Goal: Information Seeking & Learning: Learn about a topic

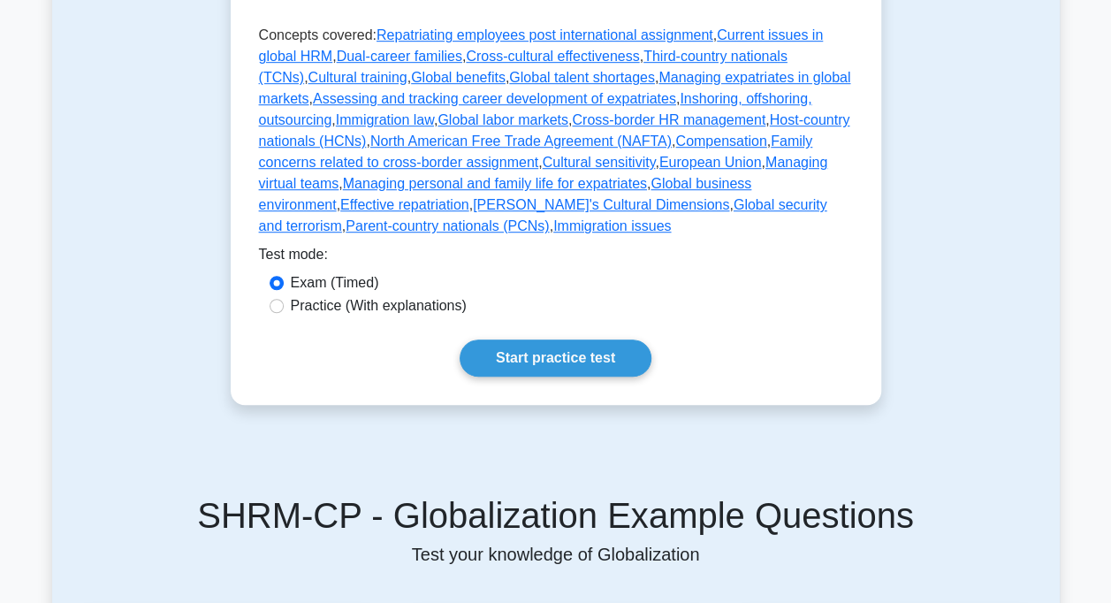
scroll to position [530, 0]
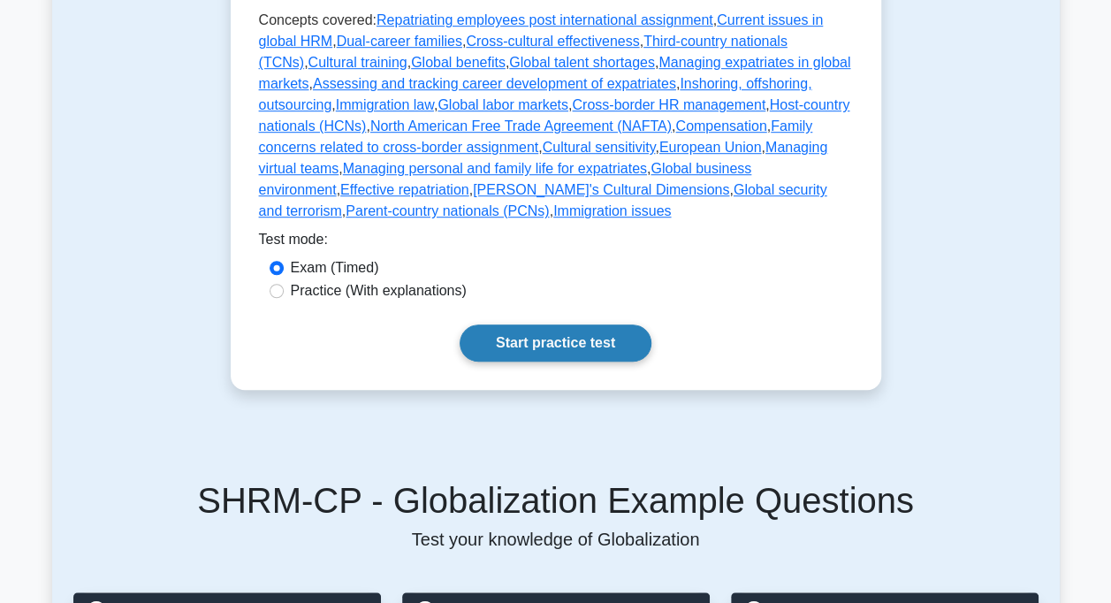
click at [546, 324] on link "Start practice test" at bounding box center [556, 342] width 192 height 37
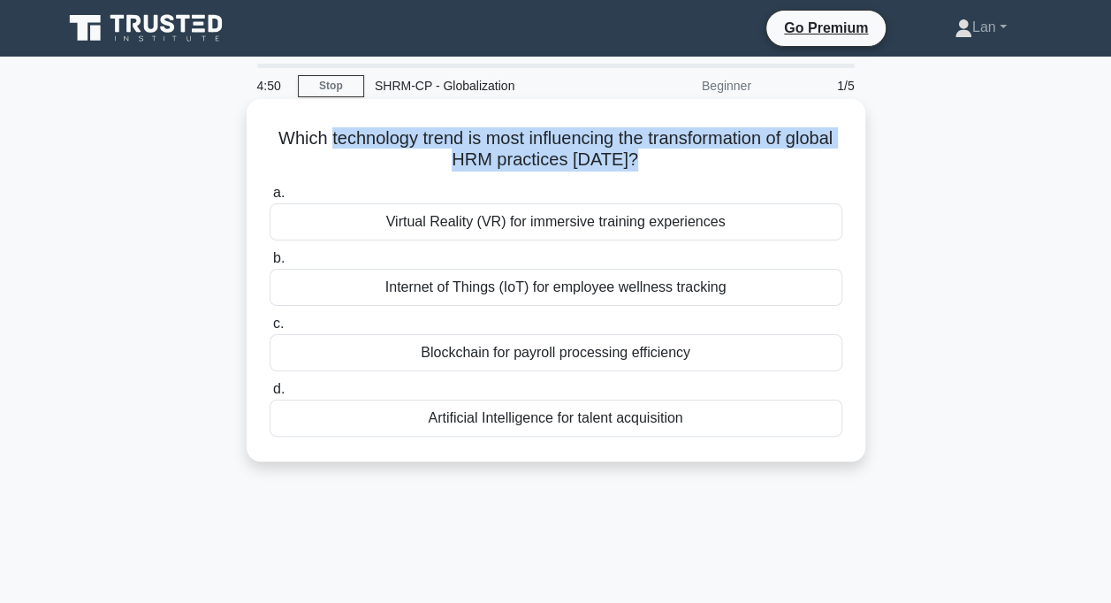
drag, startPoint x: 346, startPoint y: 136, endPoint x: 708, endPoint y: 175, distance: 363.6
click at [708, 175] on div "Which technology trend is most influencing the transformation of global HRM pra…" at bounding box center [556, 280] width 605 height 348
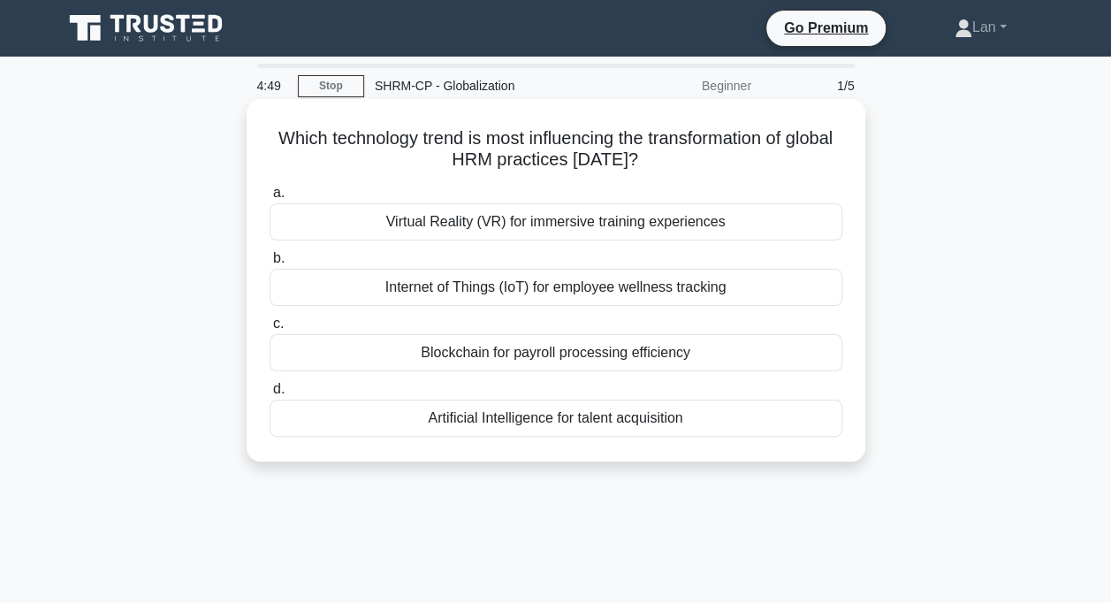
click at [708, 175] on div "Which technology trend is most influencing the transformation of global HRM pra…" at bounding box center [556, 280] width 605 height 348
click at [643, 433] on div "Artificial Intelligence for talent acquisition" at bounding box center [556, 417] width 573 height 37
click at [270, 395] on input "d. Artificial Intelligence for talent acquisition" at bounding box center [270, 389] width 0 height 11
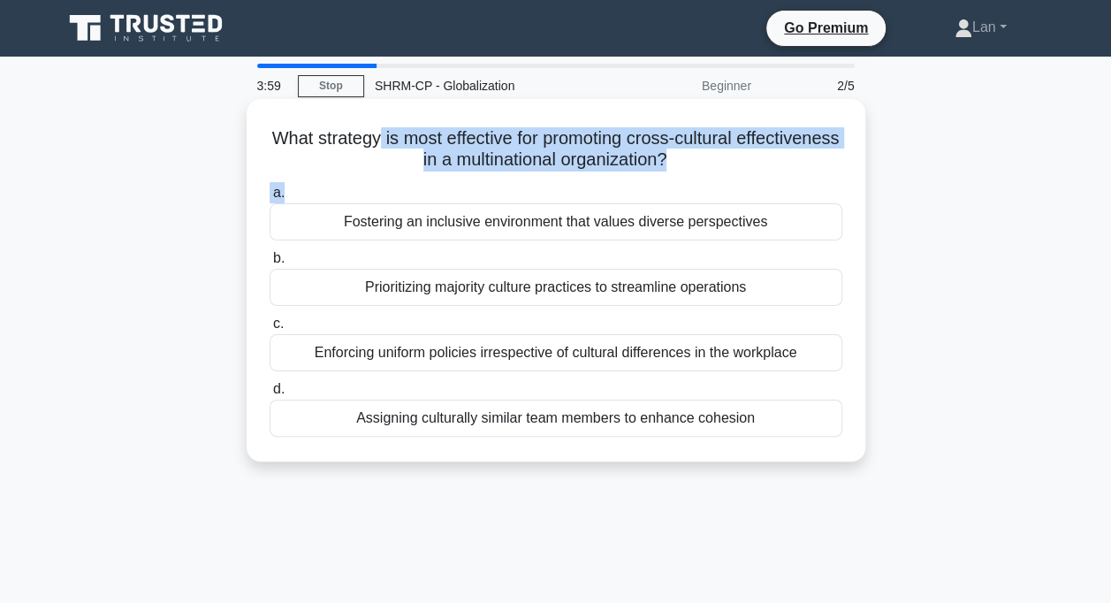
drag, startPoint x: 428, startPoint y: 134, endPoint x: 744, endPoint y: 179, distance: 319.5
click at [744, 179] on div "What strategy is most effective for promoting cross-cultural effectiveness in a…" at bounding box center [556, 280] width 605 height 348
click at [396, 194] on label "a. Fostering an inclusive environment that values diverse perspectives" at bounding box center [556, 211] width 573 height 58
click at [270, 194] on input "a. Fostering an inclusive environment that values diverse perspectives" at bounding box center [270, 192] width 0 height 11
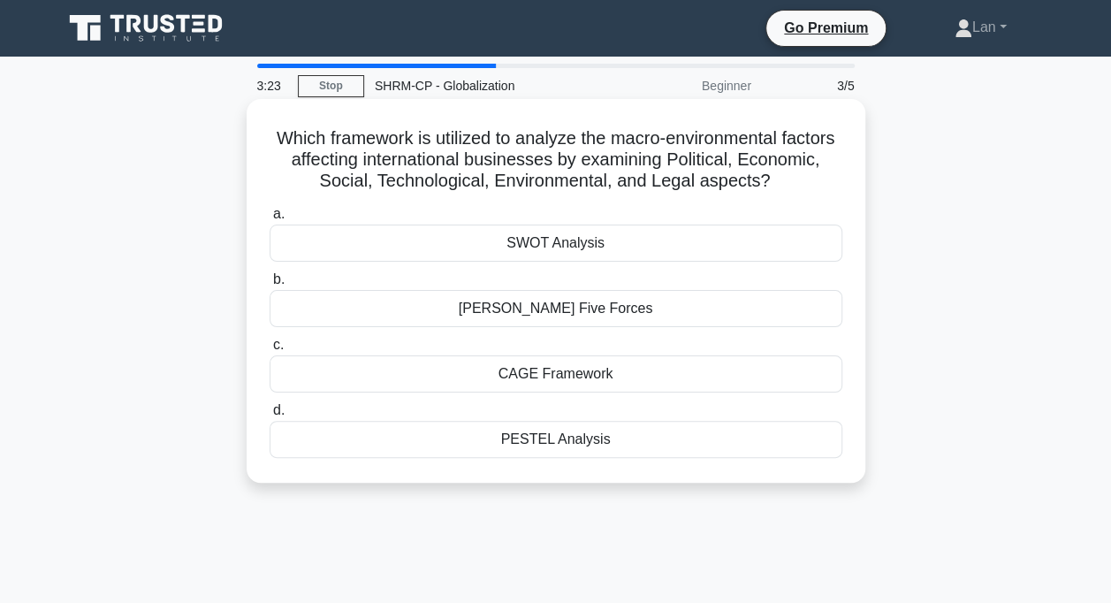
click at [596, 249] on div "SWOT Analysis" at bounding box center [556, 242] width 573 height 37
click at [270, 220] on input "a. SWOT Analysis" at bounding box center [270, 214] width 0 height 11
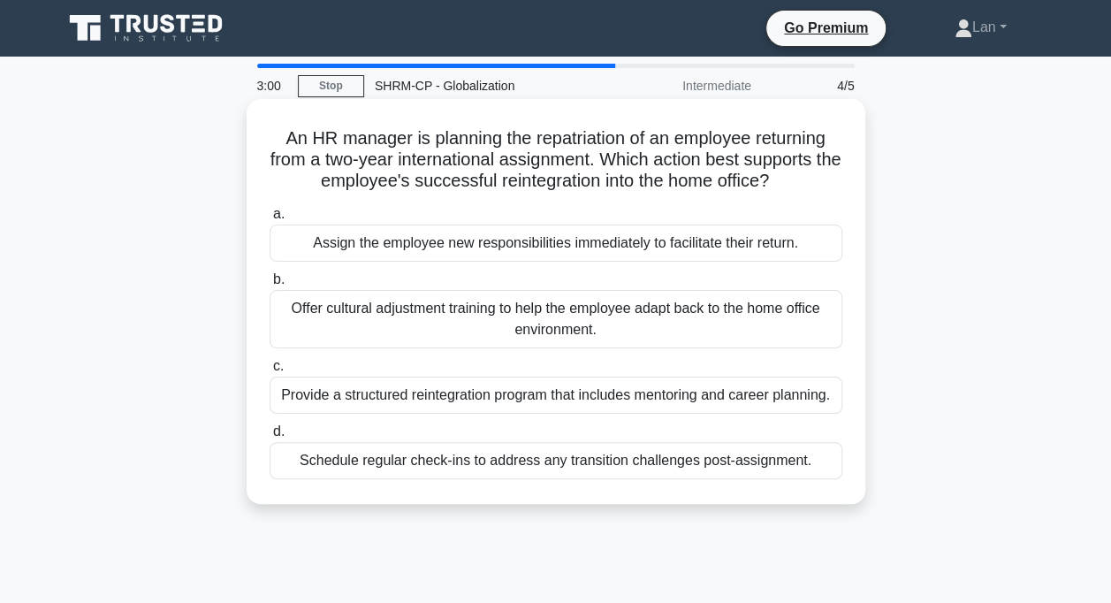
drag, startPoint x: 273, startPoint y: 137, endPoint x: 802, endPoint y: 176, distance: 530.8
click at [802, 176] on h5 "An HR manager is planning the repatriation of an employee returning from a two-…" at bounding box center [556, 159] width 576 height 65
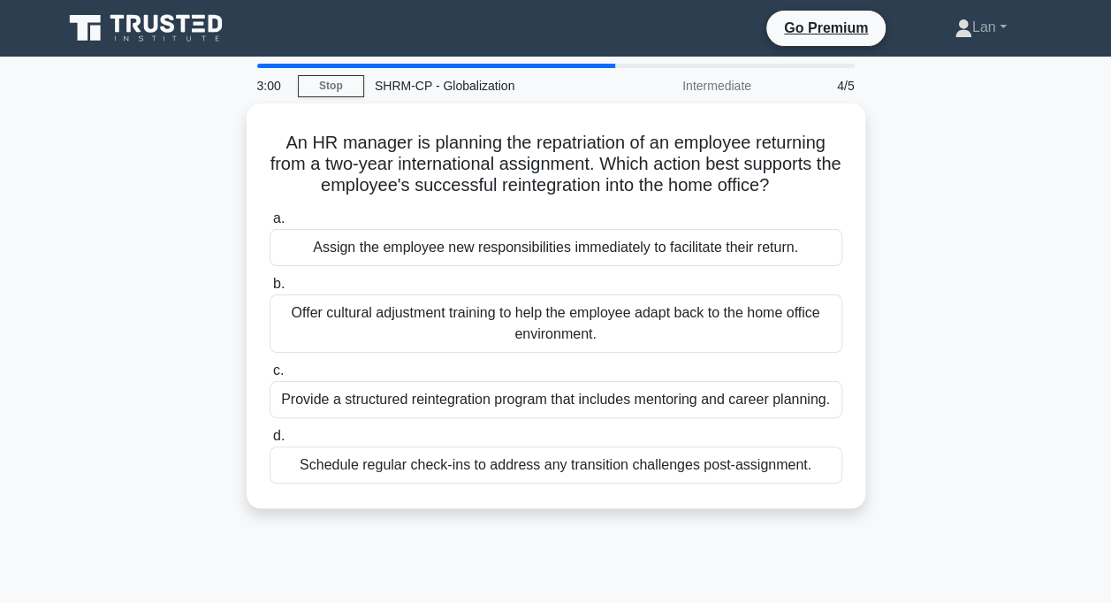
copy h5 "An HR manager is planning the repatriation of an employee returning from a two-…"
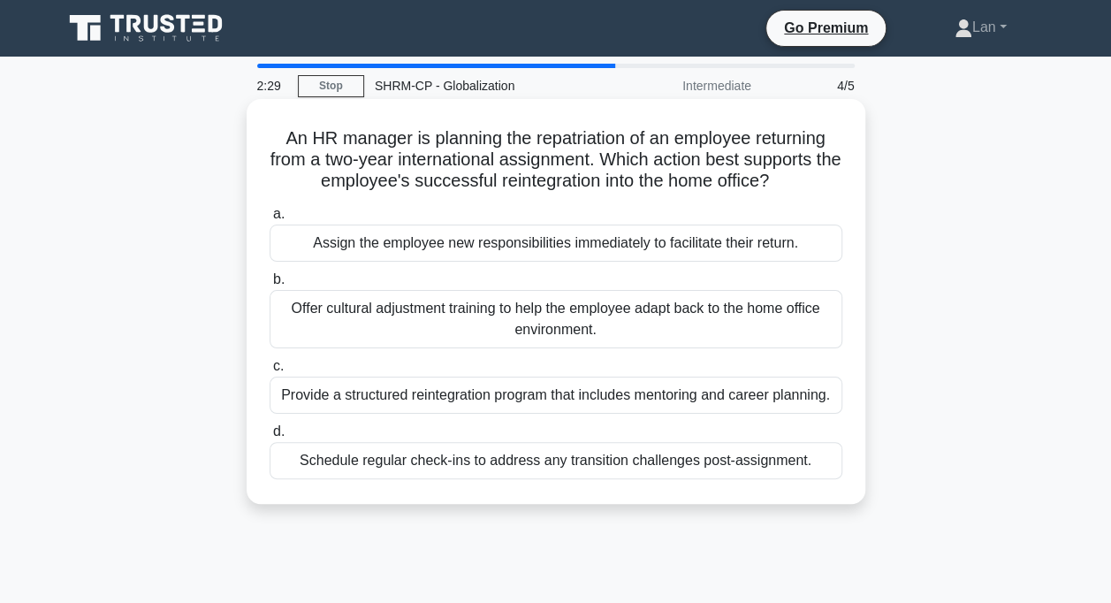
click at [500, 315] on div "Offer cultural adjustment training to help the employee adapt back to the home …" at bounding box center [556, 319] width 573 height 58
click at [270, 285] on input "b. Offer cultural adjustment training to help the employee adapt back to the ho…" at bounding box center [270, 279] width 0 height 11
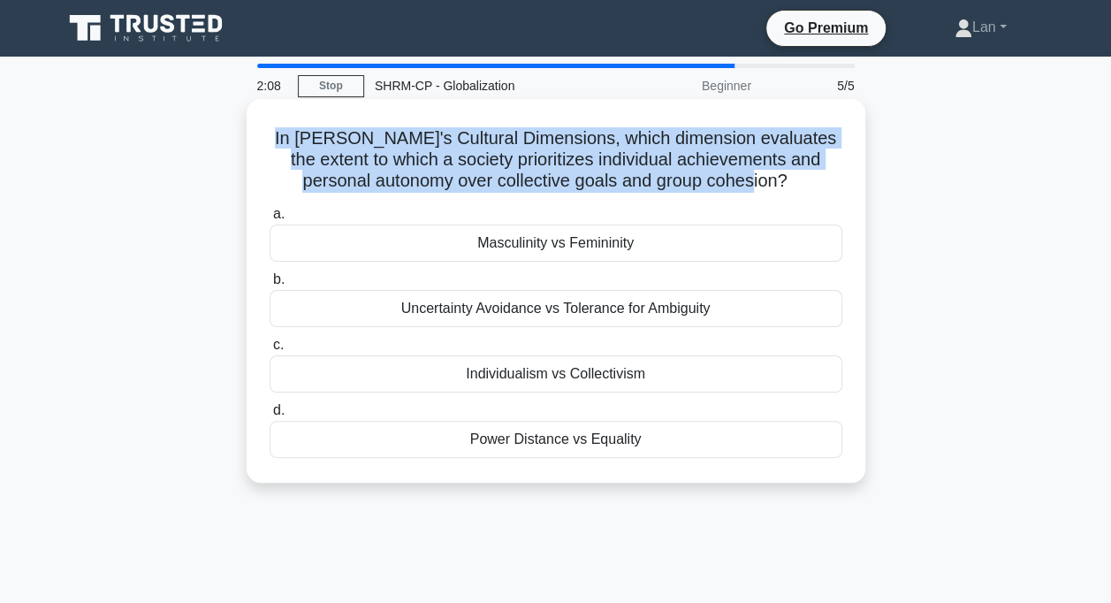
drag, startPoint x: 290, startPoint y: 141, endPoint x: 793, endPoint y: 190, distance: 505.2
click at [793, 190] on h5 "In Hofstede's Cultural Dimensions, which dimension evaluates the extent to whic…" at bounding box center [556, 159] width 576 height 65
copy h5 "In Hofstede's Cultural Dimensions, which dimension evaluates the extent to whic…"
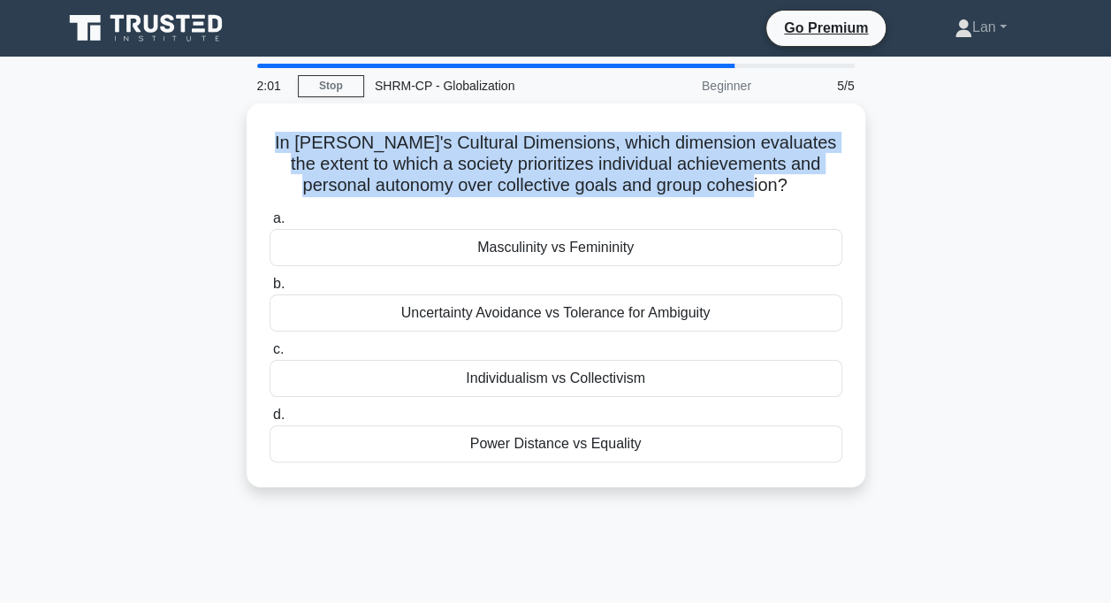
click at [1002, 114] on div "In Hofstede's Cultural Dimensions, which dimension evaluates the extent to whic…" at bounding box center [556, 305] width 1008 height 405
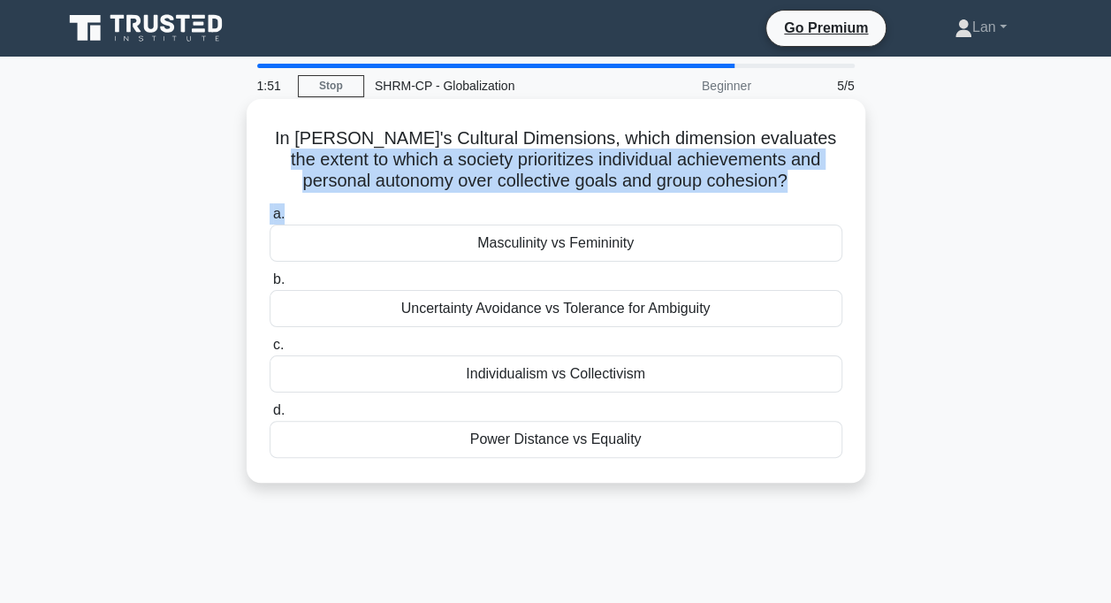
drag, startPoint x: 293, startPoint y: 159, endPoint x: 488, endPoint y: 217, distance: 203.0
click at [488, 217] on div "In Hofstede's Cultural Dimensions, which dimension evaluates the extent to whic…" at bounding box center [556, 290] width 605 height 369
drag, startPoint x: 488, startPoint y: 217, endPoint x: 478, endPoint y: 223, distance: 11.1
click at [478, 223] on label "a. Masculinity vs Femininity" at bounding box center [556, 232] width 573 height 58
click at [270, 220] on input "a. Masculinity vs Femininity" at bounding box center [270, 214] width 0 height 11
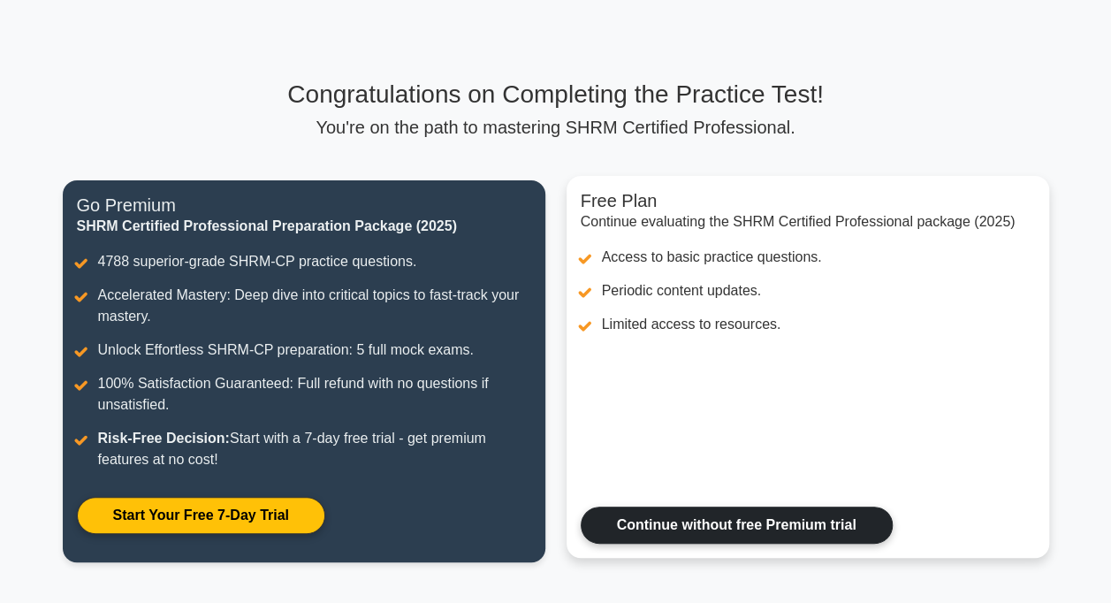
scroll to position [88, 0]
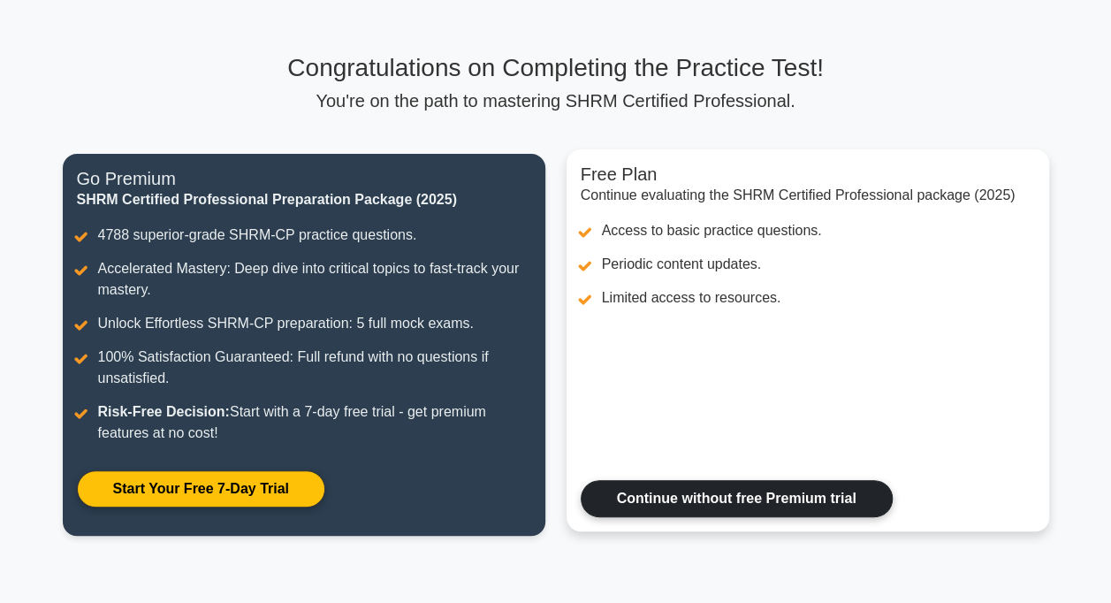
click at [697, 487] on link "Continue without free Premium trial" at bounding box center [737, 498] width 312 height 37
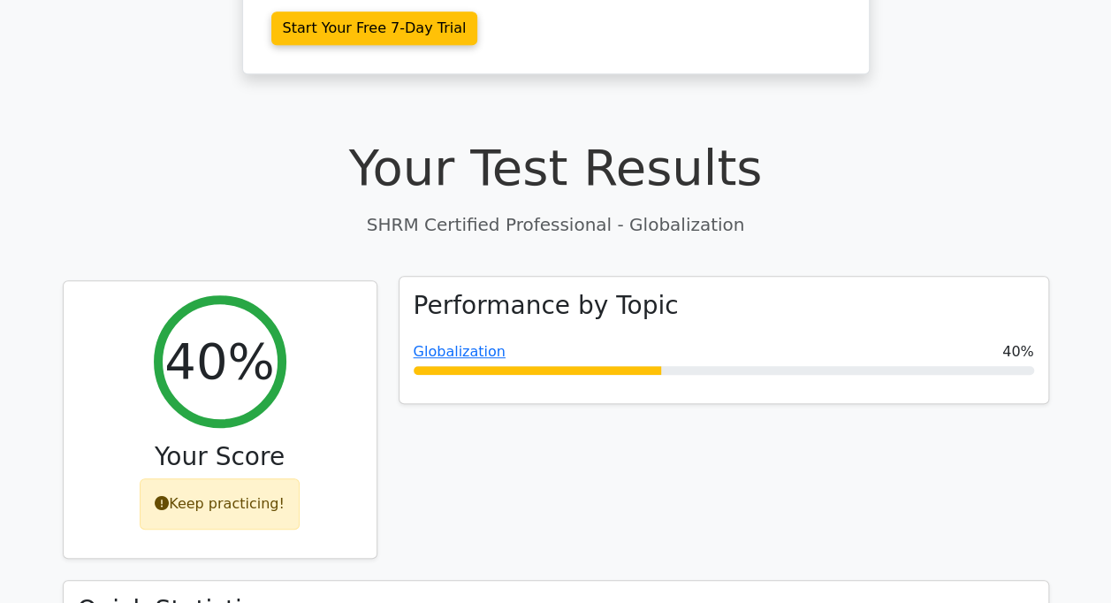
scroll to position [530, 0]
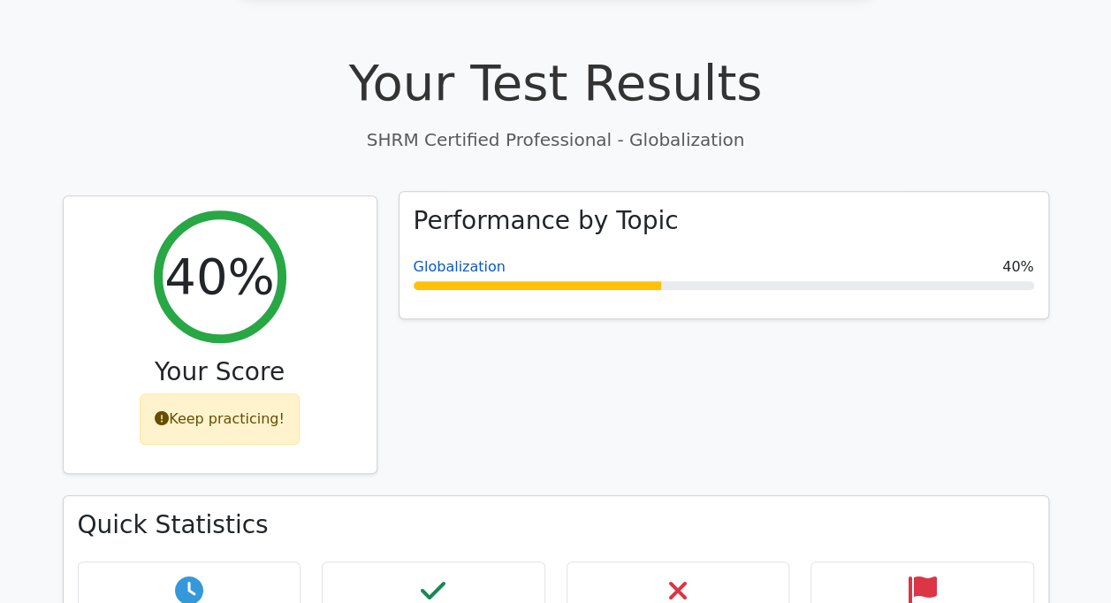
click at [456, 258] on link "Globalization" at bounding box center [460, 266] width 92 height 17
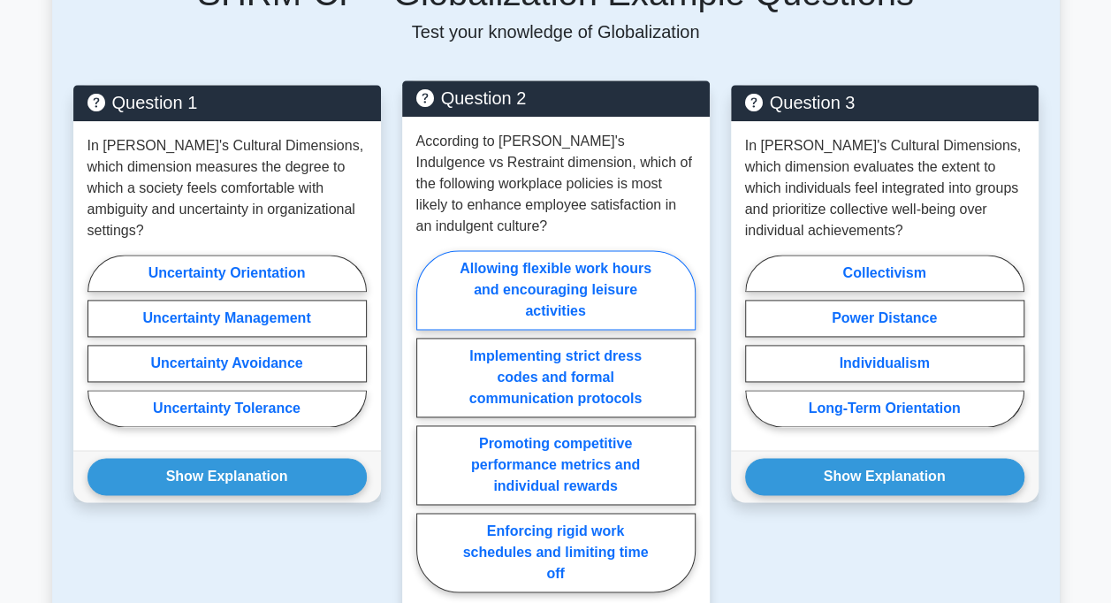
scroll to position [1061, 0]
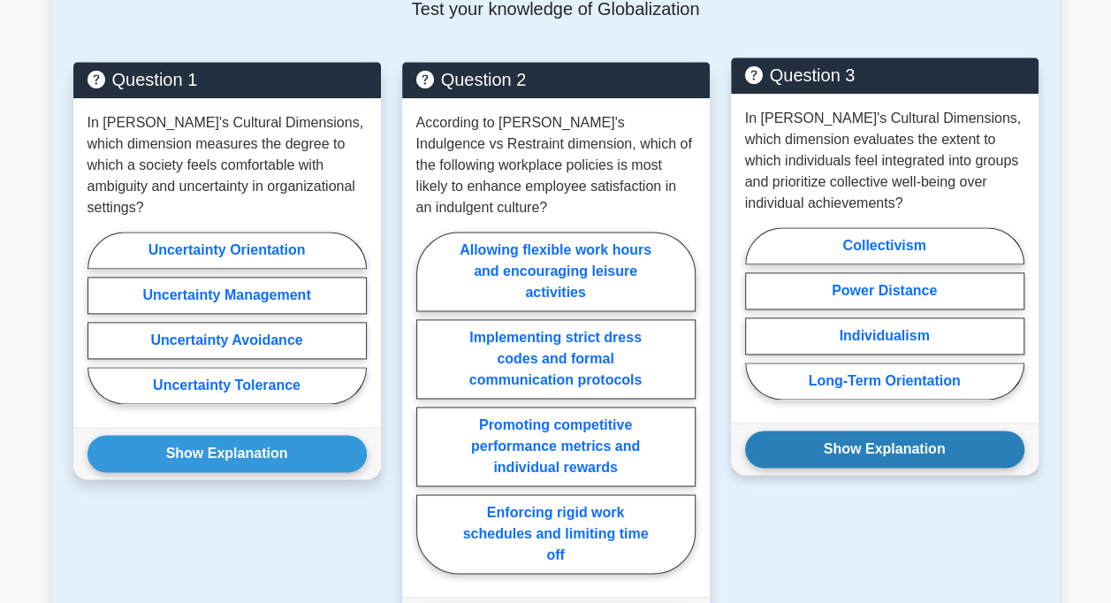
click at [925, 430] on button "Show Explanation" at bounding box center [884, 448] width 279 height 37
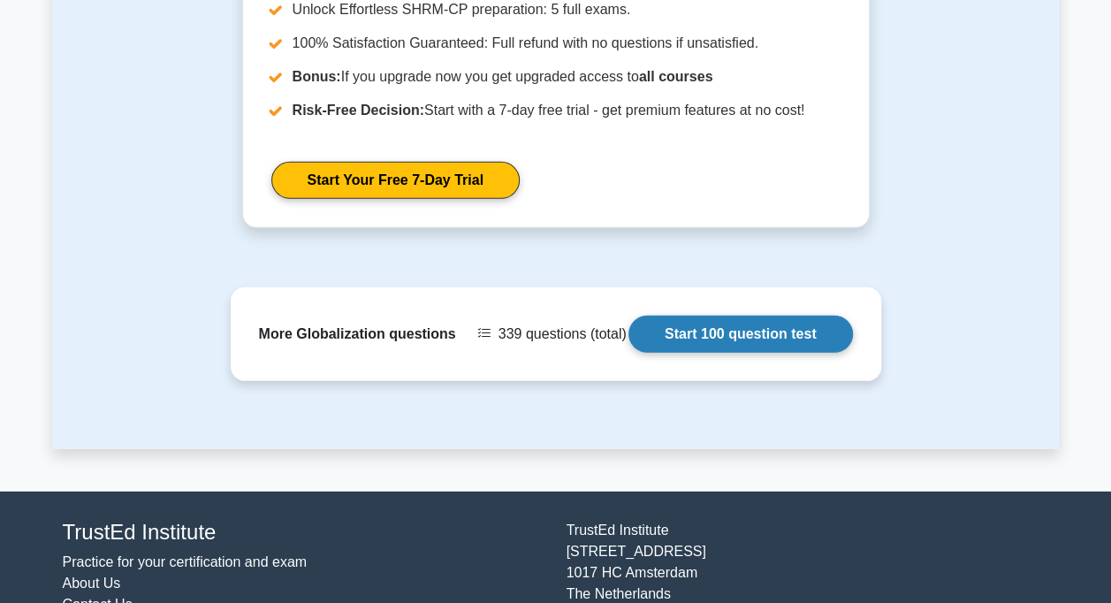
scroll to position [2456, 0]
